Goal: Task Accomplishment & Management: Complete application form

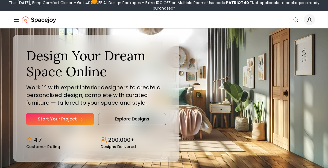
click at [52, 121] on link "Start Your Project" at bounding box center [59, 119] width 67 height 12
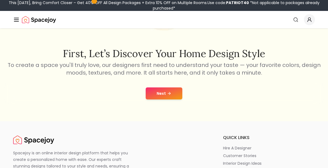
scroll to position [77, 0]
click at [166, 84] on div "Next" at bounding box center [163, 93] width 319 height 21
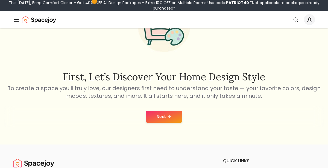
scroll to position [53, 0]
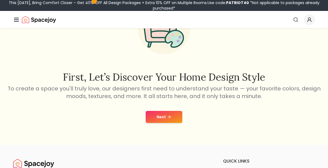
click at [161, 113] on button "Next" at bounding box center [164, 117] width 37 height 12
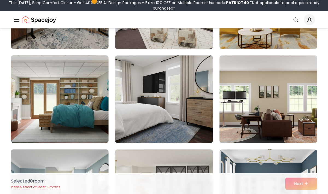
scroll to position [1061, 0]
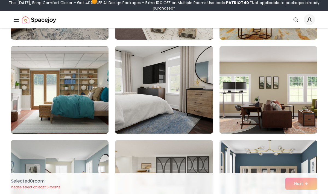
click at [192, 114] on img at bounding box center [163, 89] width 97 height 87
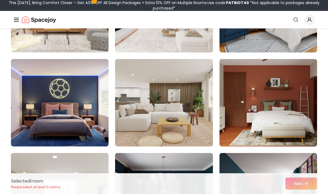
scroll to position [1351, 0]
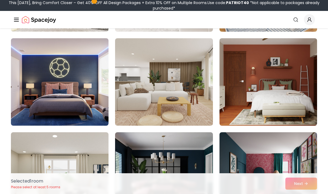
click at [195, 116] on img at bounding box center [163, 81] width 97 height 87
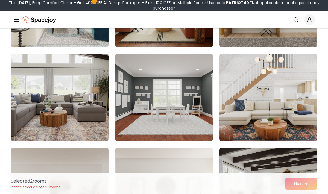
scroll to position [2275, 0]
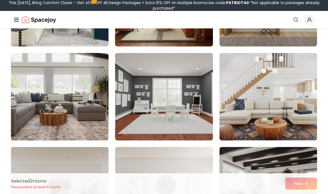
click at [94, 126] on img at bounding box center [59, 96] width 97 height 87
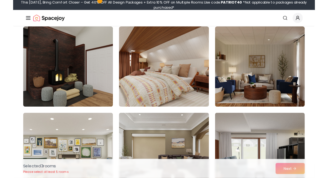
scroll to position [2959, 0]
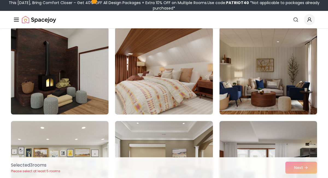
click at [271, 82] on img at bounding box center [267, 70] width 97 height 87
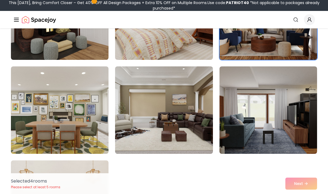
scroll to position [3014, 0]
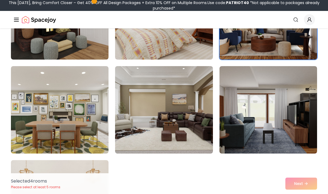
click at [197, 103] on img at bounding box center [163, 109] width 97 height 87
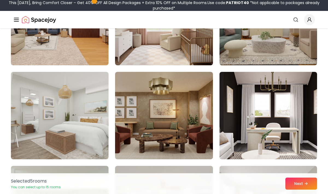
scroll to position [1882, 0]
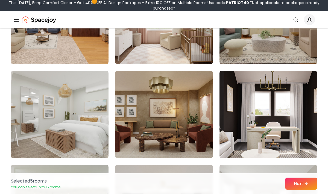
click at [198, 96] on img at bounding box center [163, 114] width 97 height 87
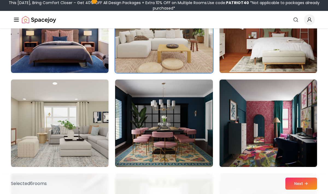
scroll to position [1403, 0]
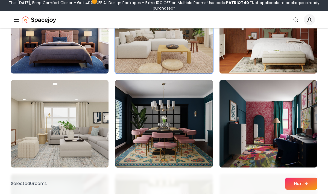
click at [92, 128] on img at bounding box center [59, 123] width 97 height 87
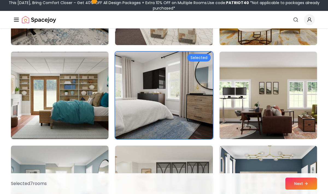
scroll to position [1055, 0]
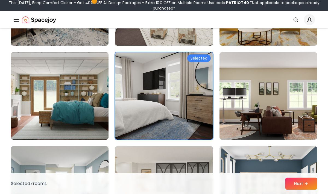
click at [290, 95] on img at bounding box center [267, 95] width 97 height 87
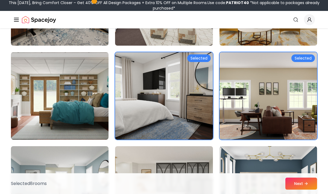
click at [304, 59] on div "Selected" at bounding box center [302, 58] width 23 height 8
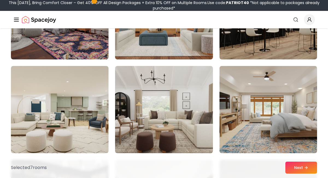
scroll to position [382, 0]
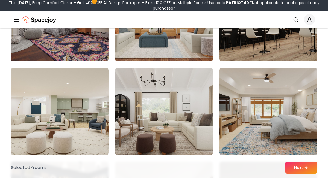
click at [198, 88] on img at bounding box center [163, 111] width 97 height 87
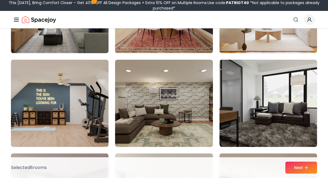
scroll to position [201, 0]
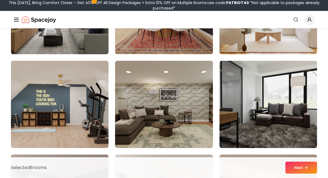
click at [203, 74] on img at bounding box center [163, 104] width 97 height 87
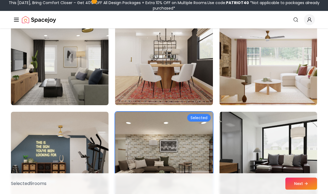
scroll to position [152, 0]
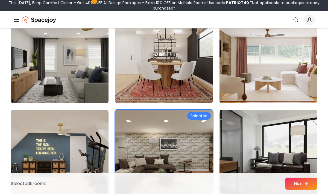
click at [195, 124] on img at bounding box center [163, 153] width 97 height 87
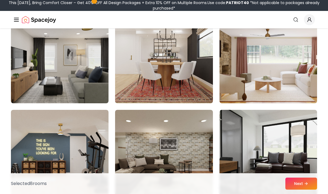
click at [83, 81] on img at bounding box center [59, 59] width 97 height 87
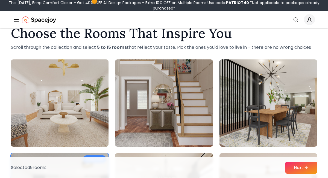
scroll to position [14, 0]
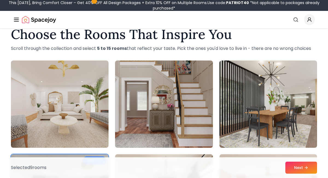
click at [202, 85] on img at bounding box center [163, 104] width 97 height 87
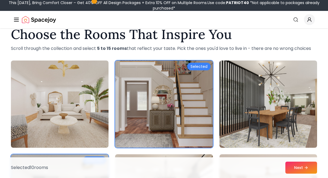
click at [298, 167] on button "Next" at bounding box center [301, 168] width 32 height 12
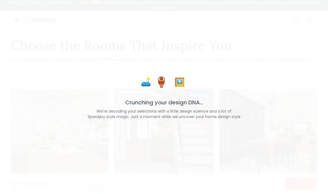
scroll to position [0, 0]
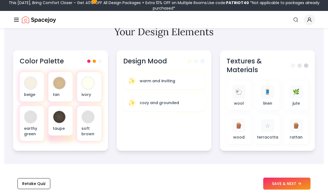
scroll to position [197, 0]
click at [298, 66] on span at bounding box center [299, 65] width 4 height 4
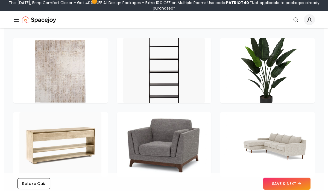
scroll to position [787, 0]
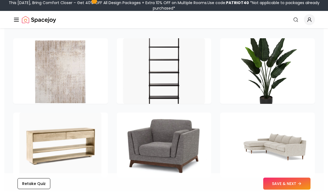
click at [87, 138] on img at bounding box center [60, 145] width 82 height 66
click at [87, 137] on img at bounding box center [60, 145] width 82 height 66
click at [187, 81] on img at bounding box center [164, 71] width 82 height 66
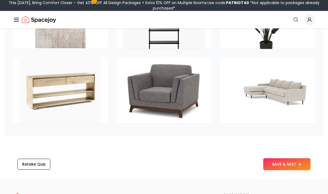
scroll to position [840, 0]
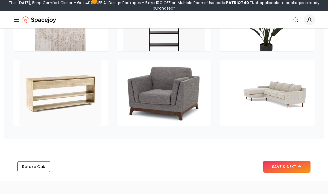
click at [274, 161] on button "SAVE & NEXT" at bounding box center [286, 167] width 47 height 12
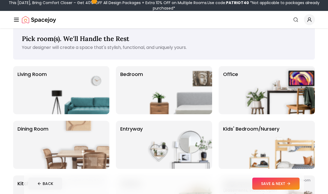
scroll to position [10, 0]
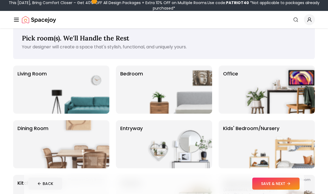
click at [197, 94] on img at bounding box center [177, 90] width 70 height 48
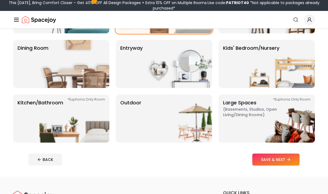
click at [278, 158] on button "SAVE & NEXT" at bounding box center [275, 159] width 47 height 12
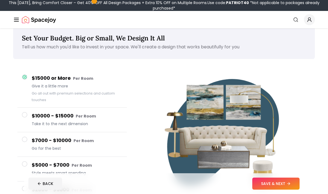
scroll to position [10, 0]
click at [291, 28] on div "Set Your Budget. Big or Small, We Design It All Tell us how much you'd like to …" at bounding box center [163, 42] width 301 height 34
